Goal: Information Seeking & Learning: Learn about a topic

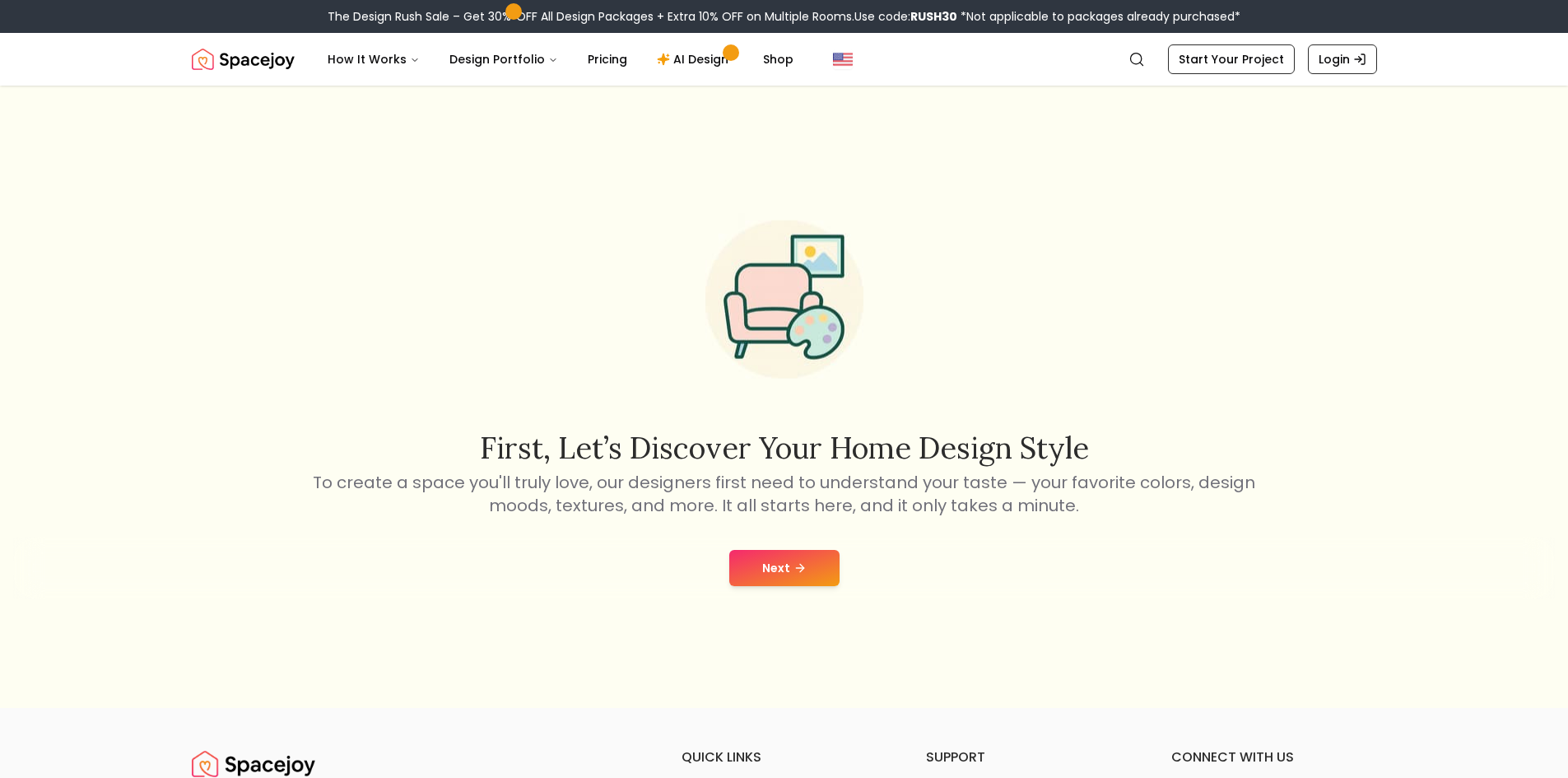
drag, startPoint x: 1006, startPoint y: 356, endPoint x: 972, endPoint y: 538, distance: 185.1
click at [1006, 356] on div "First, let’s discover your home design style To create a space you'll truly lov…" at bounding box center [784, 355] width 948 height 322
click at [792, 546] on div "Next" at bounding box center [783, 568] width 1542 height 63
click at [785, 564] on button "Next" at bounding box center [784, 568] width 110 height 37
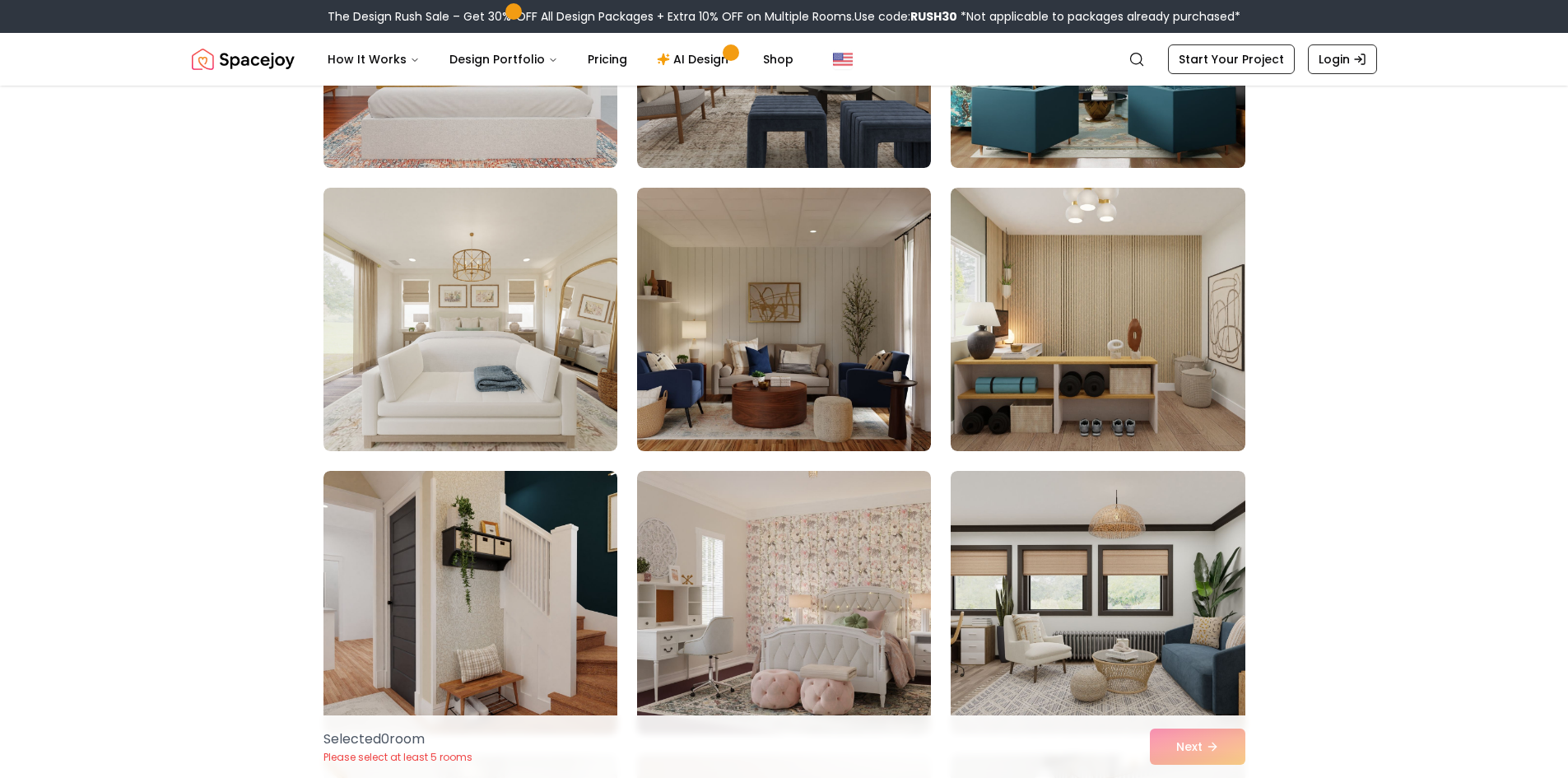
scroll to position [1482, 0]
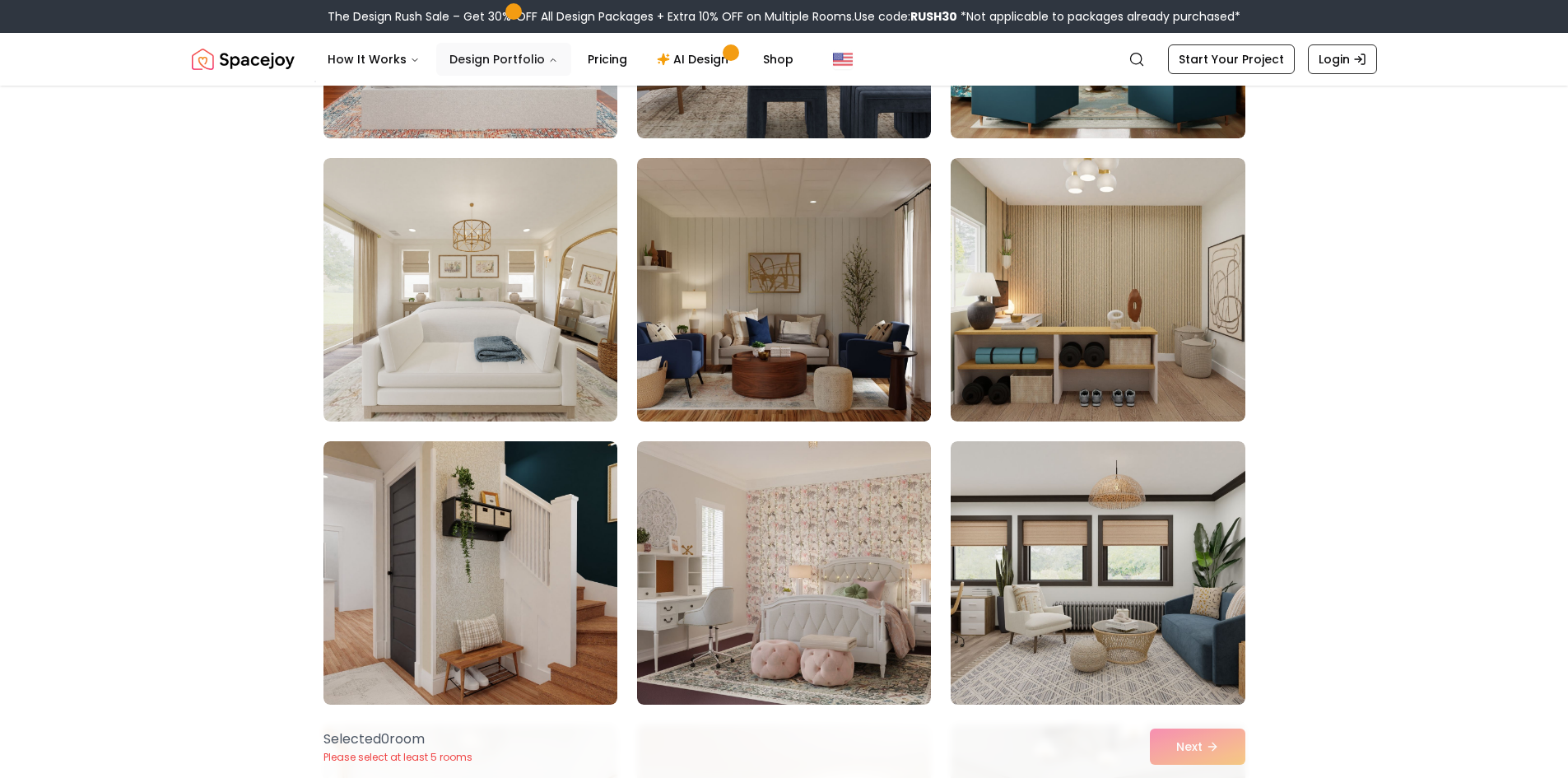
click at [536, 66] on button "Design Portfolio" at bounding box center [504, 59] width 135 height 33
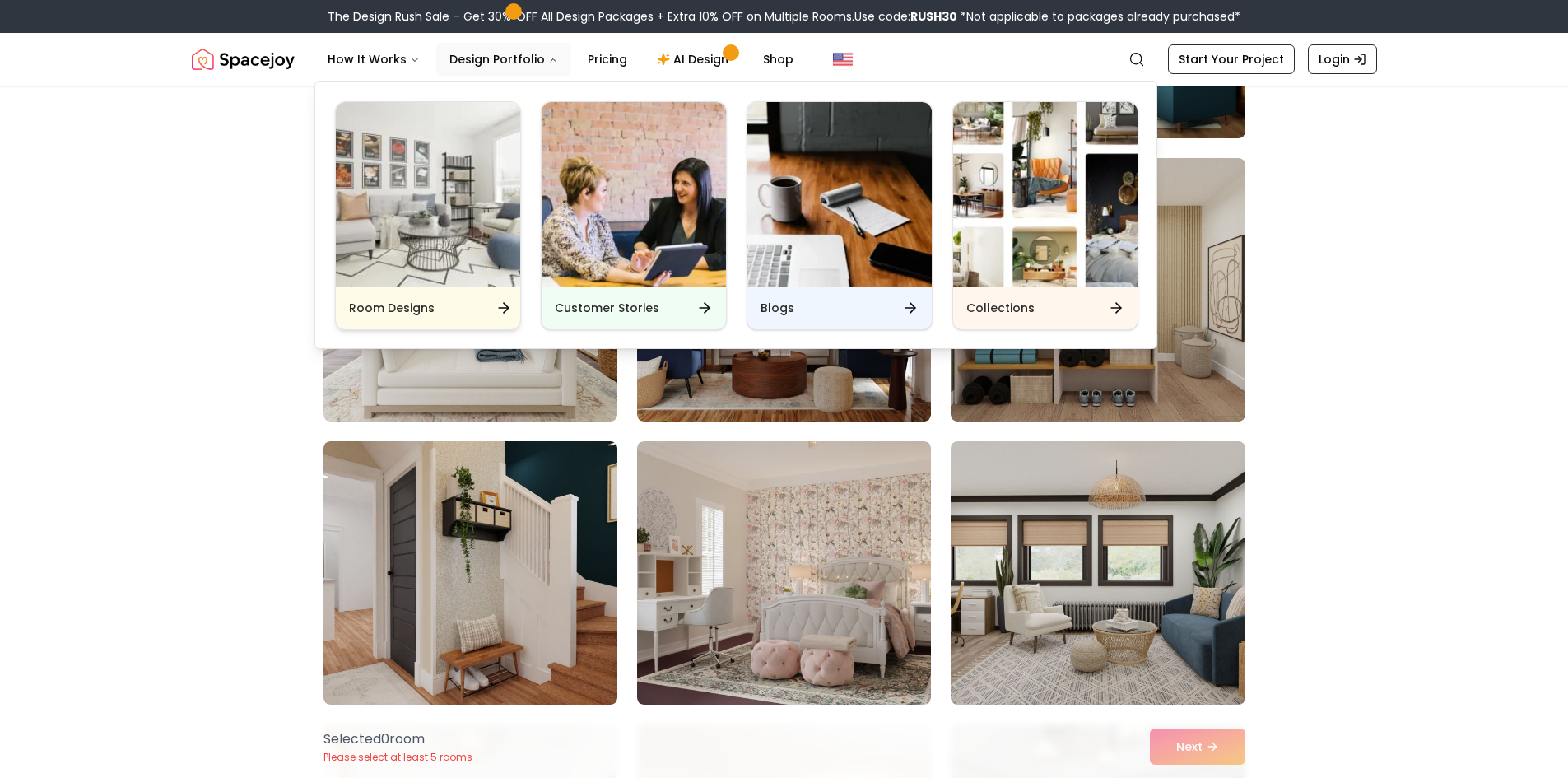
click at [481, 293] on div "Room Designs" at bounding box center [428, 308] width 184 height 43
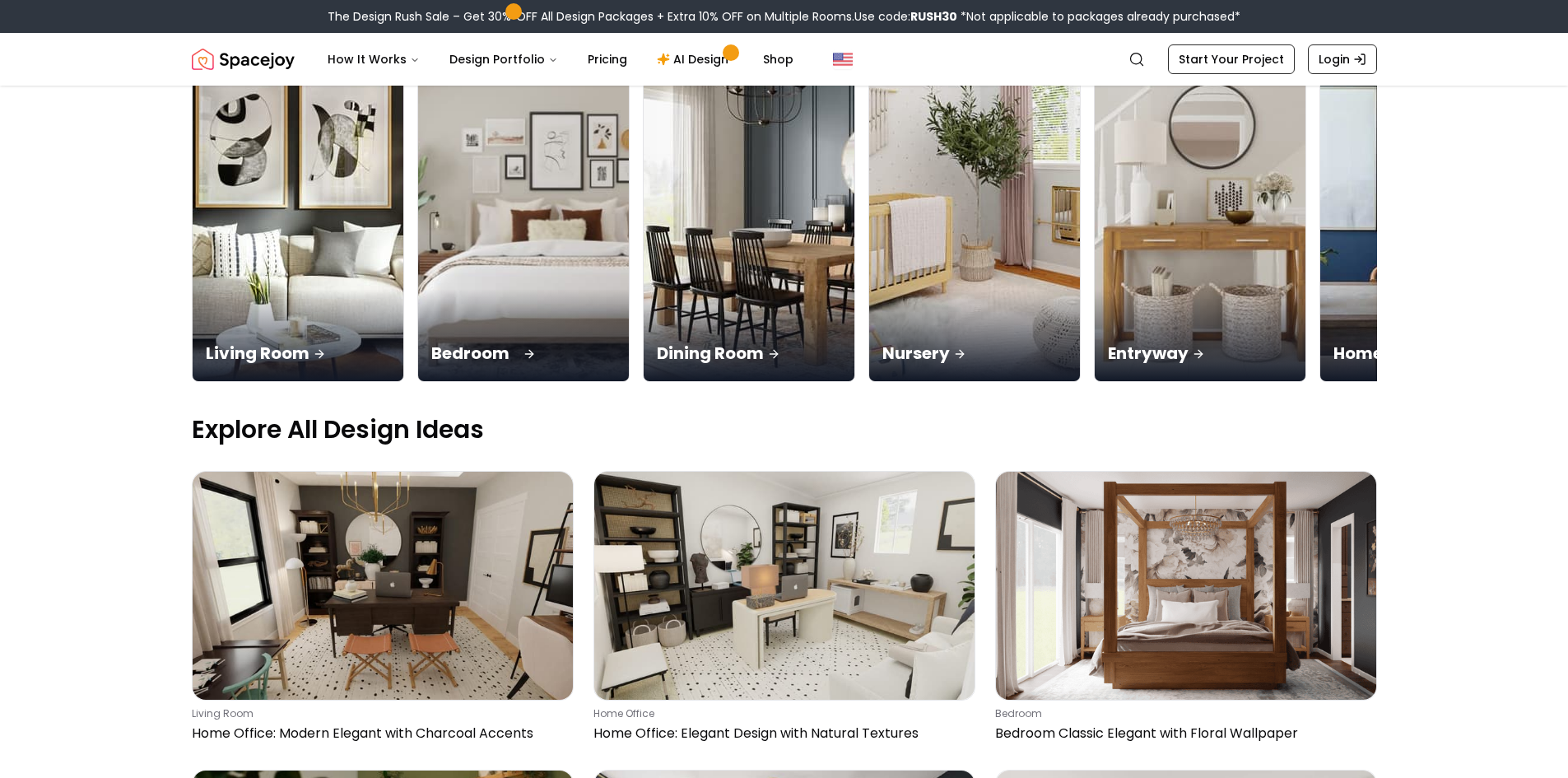
scroll to position [164, 0]
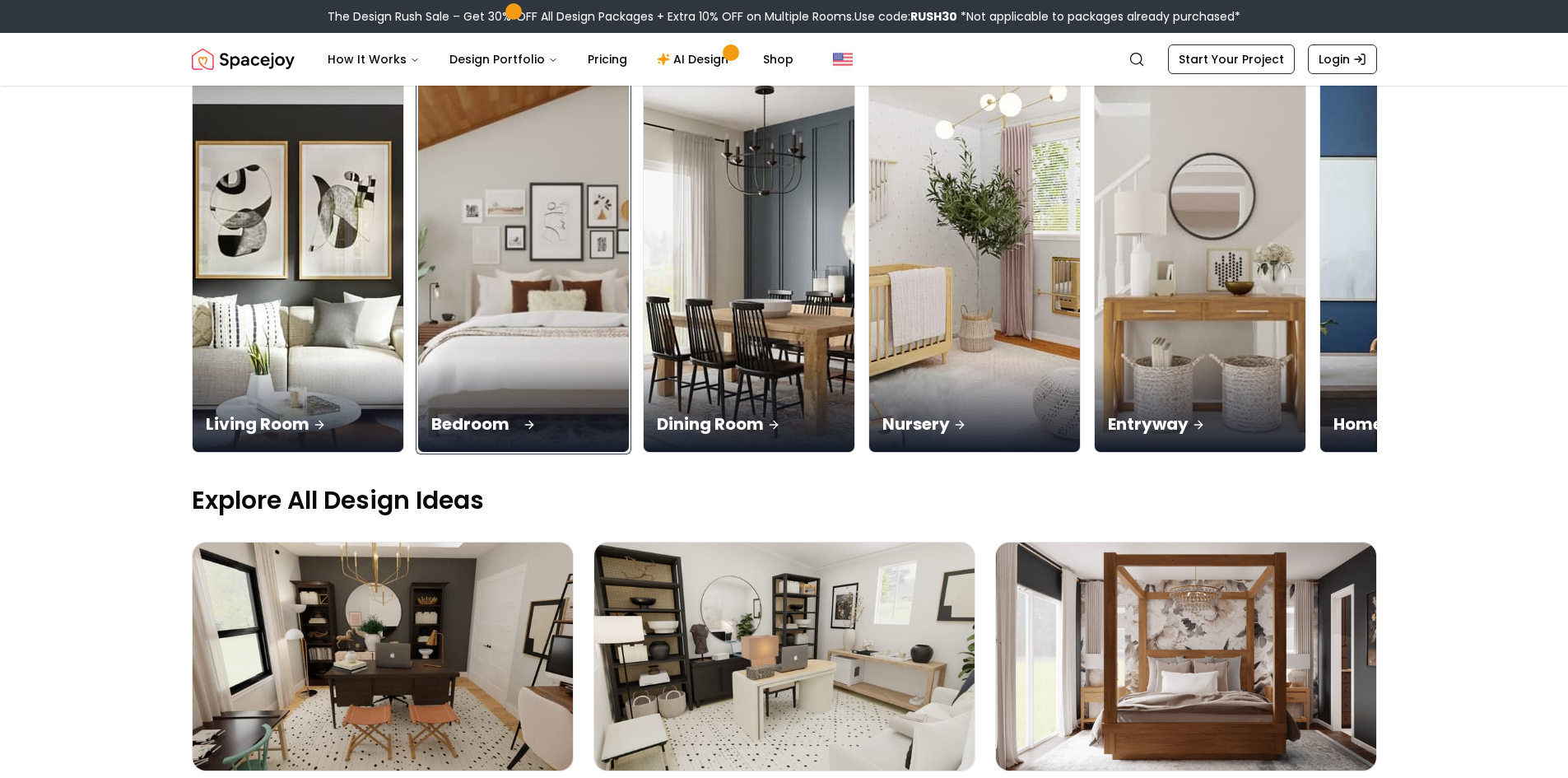
click at [517, 310] on img at bounding box center [523, 267] width 222 height 391
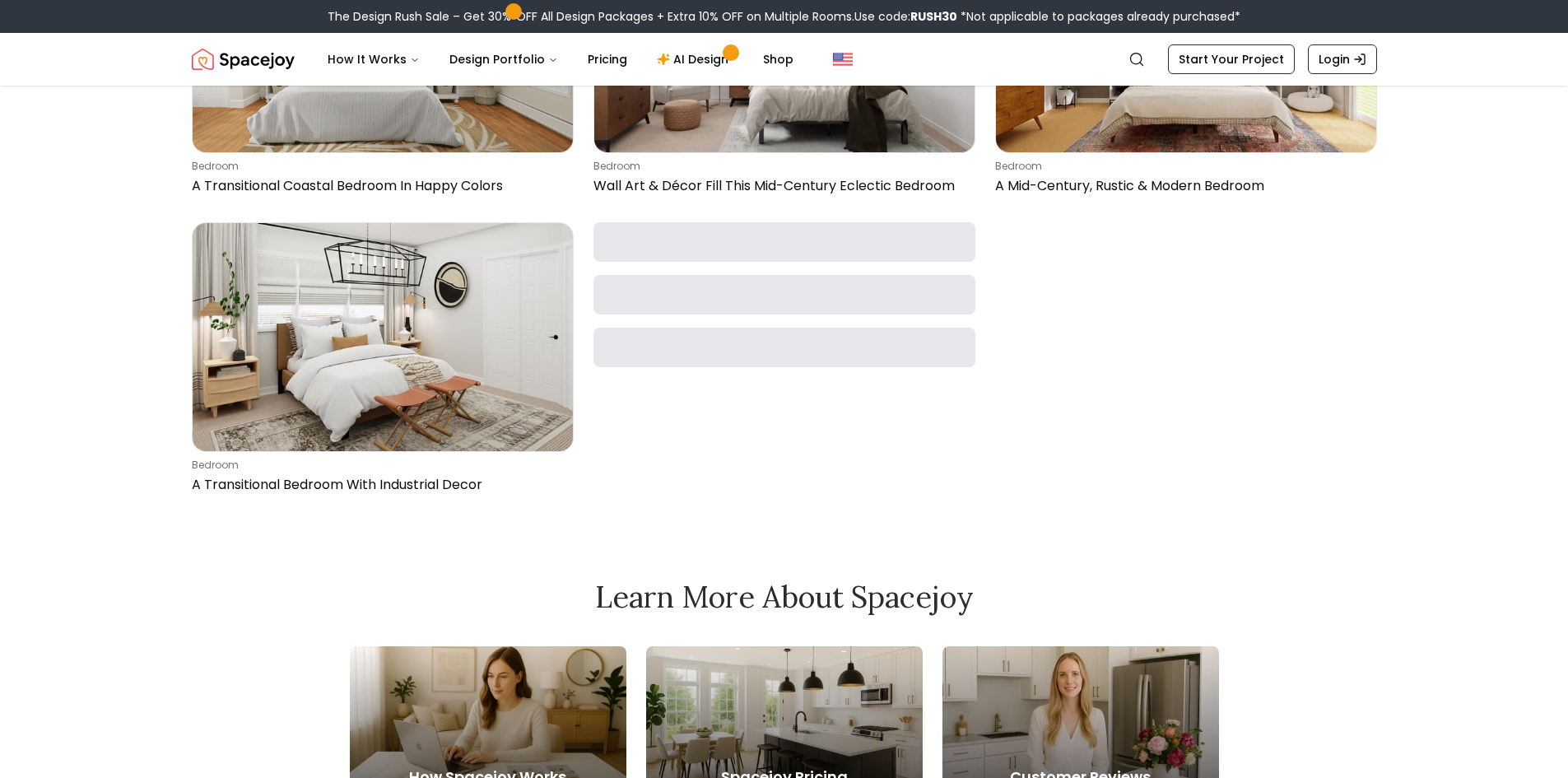
scroll to position [16798, 0]
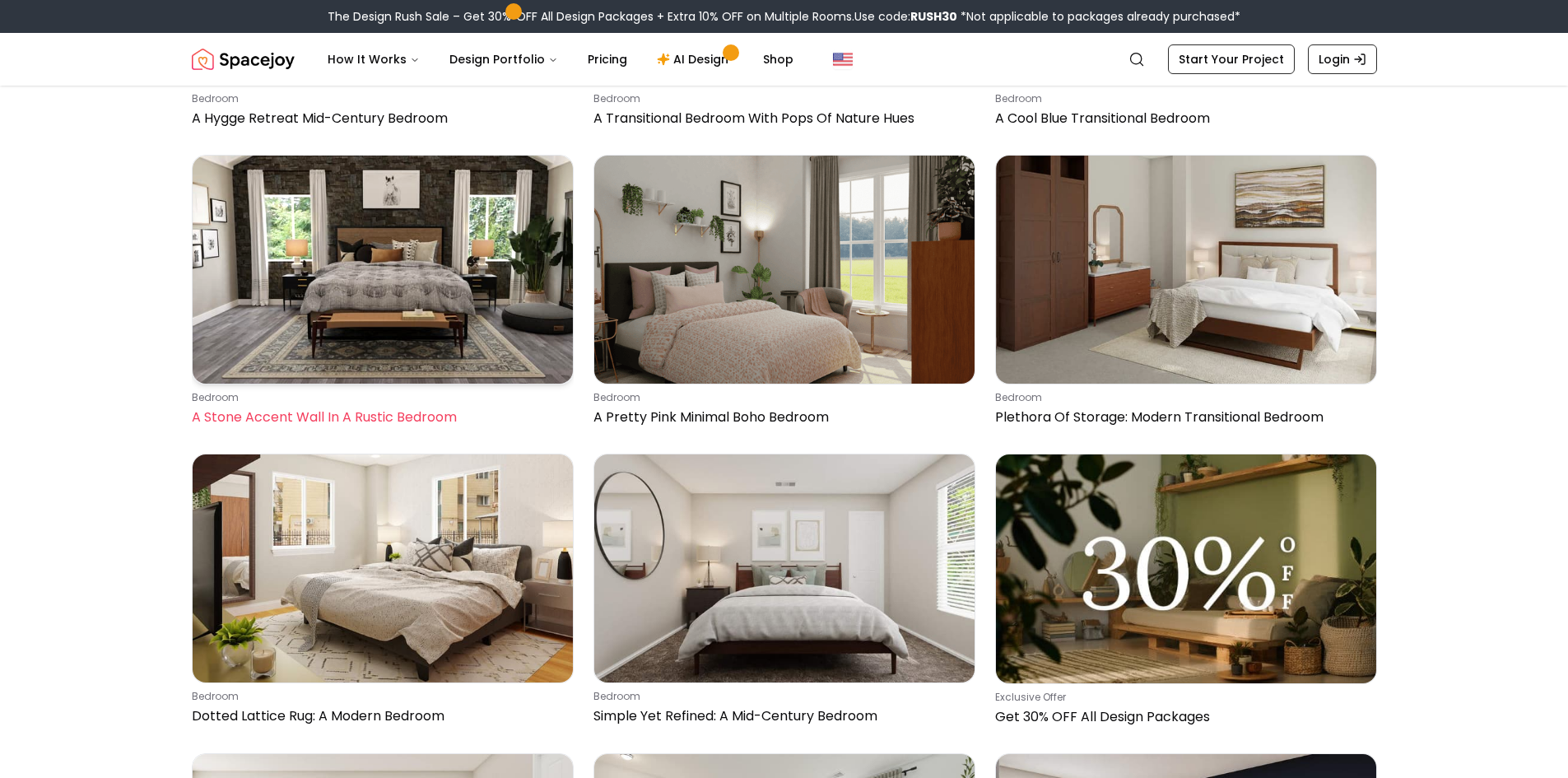
scroll to position [18034, 0]
